Goal: Find specific page/section: Find specific page/section

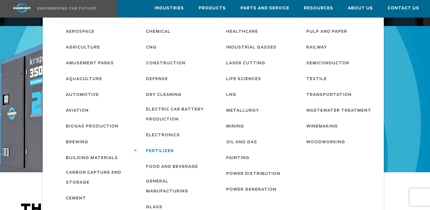
scroll to position [227, 0]
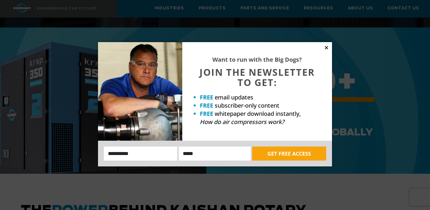
click at [327, 49] on icon at bounding box center [326, 47] width 5 height 5
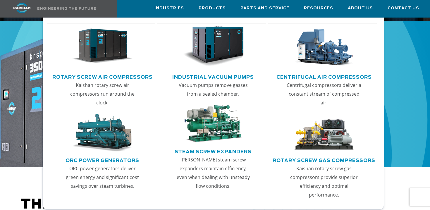
scroll to position [232, 0]
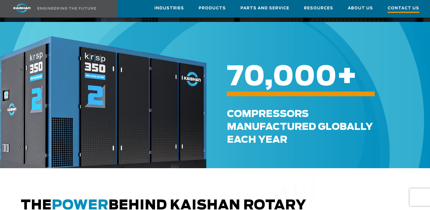
click at [398, 6] on span "Contact Us" at bounding box center [403, 9] width 32 height 8
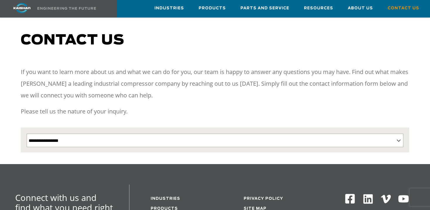
scroll to position [39, 0]
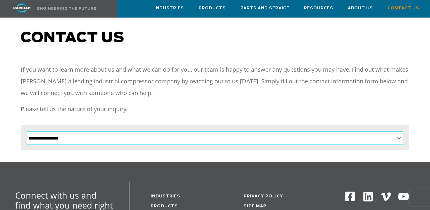
click at [203, 131] on select "**********" at bounding box center [215, 137] width 377 height 13
select select "**********"
click at [27, 131] on select "**********" at bounding box center [215, 137] width 377 height 13
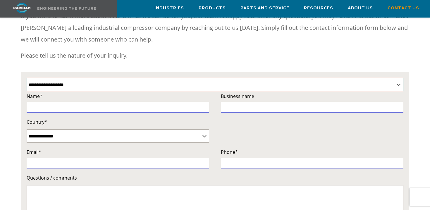
scroll to position [0, 0]
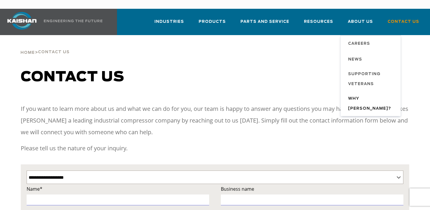
click at [376, 94] on span "Why [PERSON_NAME]?" at bounding box center [371, 104] width 47 height 20
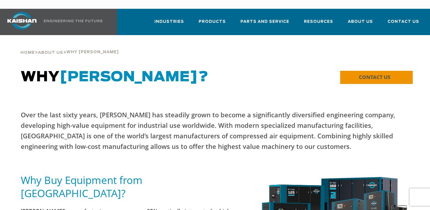
click at [356, 73] on link "CONTACT US" at bounding box center [376, 77] width 73 height 13
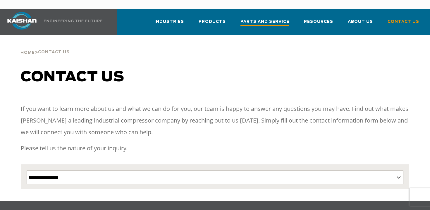
click at [265, 18] on span "Parts and Service" at bounding box center [264, 22] width 49 height 8
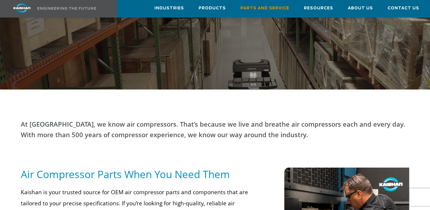
scroll to position [147, 0]
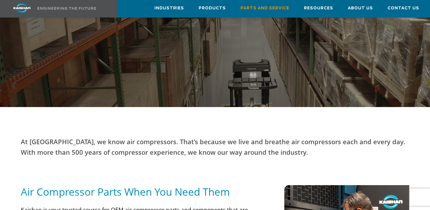
click at [45, 136] on p "At [GEOGRAPHIC_DATA], we know air compressors. That’s because we live and breat…" at bounding box center [215, 146] width 388 height 21
click at [45, 136] on p "At Kaishan, we know air compressors. That’s because we live and breathe air com…" at bounding box center [215, 146] width 388 height 21
copy p "Kaishan"
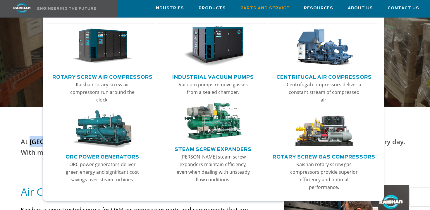
click at [310, 65] on img "Main menu" at bounding box center [324, 46] width 61 height 41
